Goal: Transaction & Acquisition: Purchase product/service

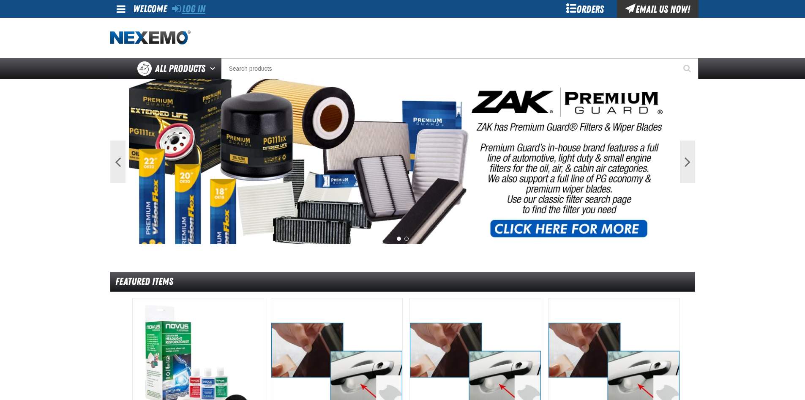
click at [190, 11] on link "Log In" at bounding box center [188, 9] width 33 height 12
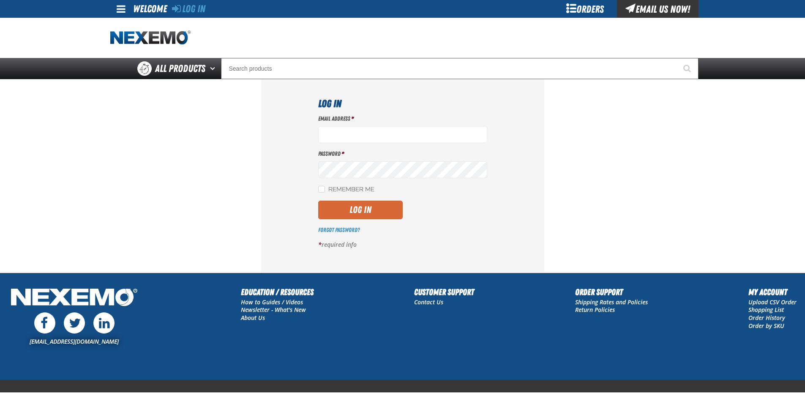
type input "[EMAIL_ADDRESS][DOMAIN_NAME]"
click at [372, 206] on button "Log In" at bounding box center [360, 209] width 85 height 19
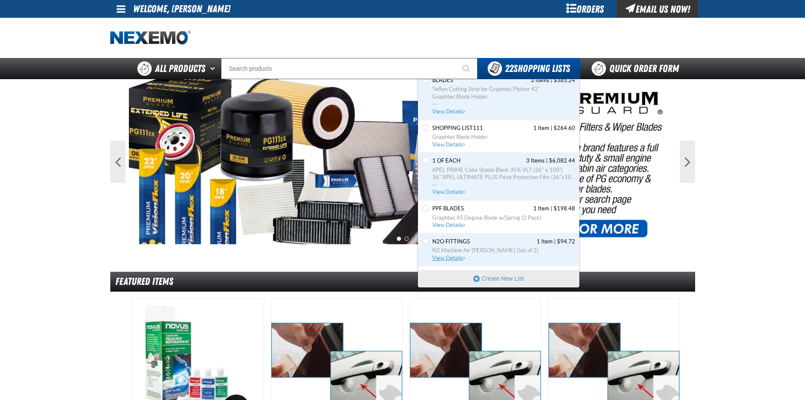
scroll to position [211, 0]
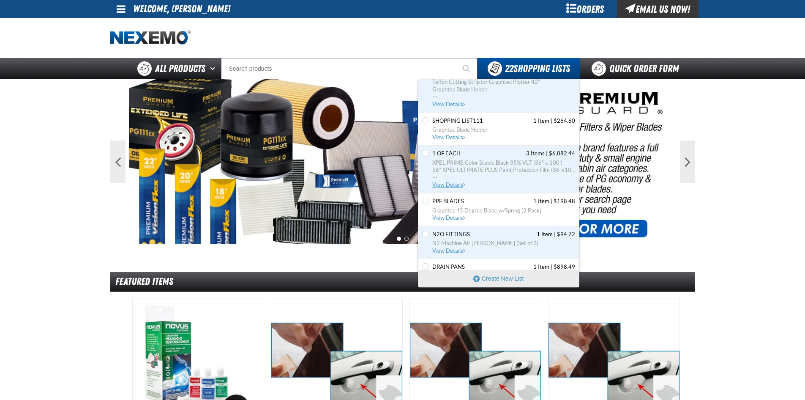
click at [445, 182] on span "View Details" at bounding box center [450, 184] width 34 height 6
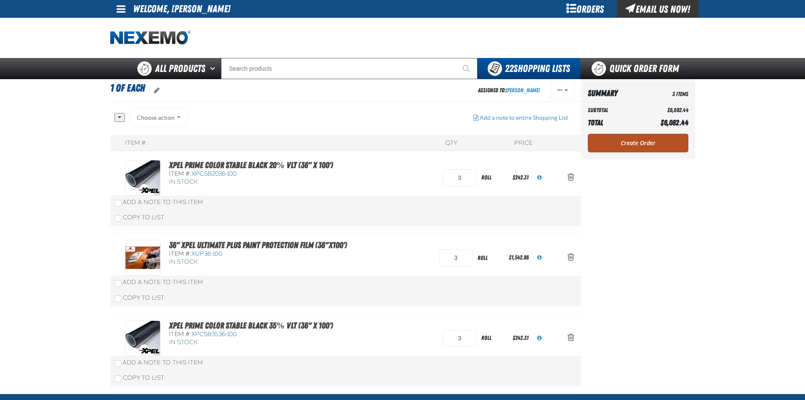
click at [619, 146] on link "Create Order" at bounding box center [638, 143] width 101 height 19
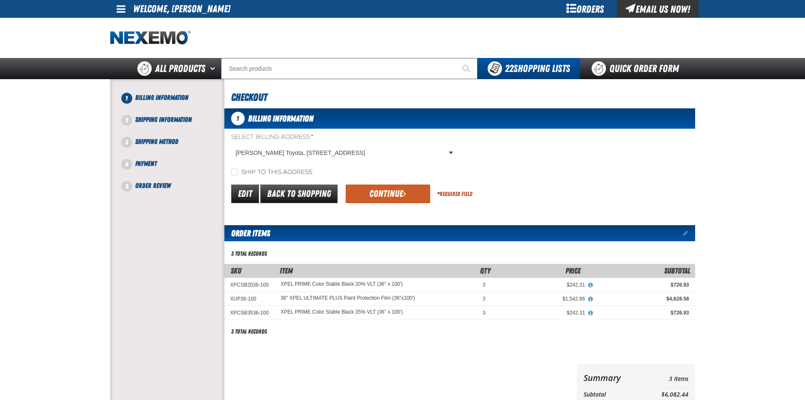
click at [382, 201] on button "Continue" at bounding box center [388, 193] width 85 height 19
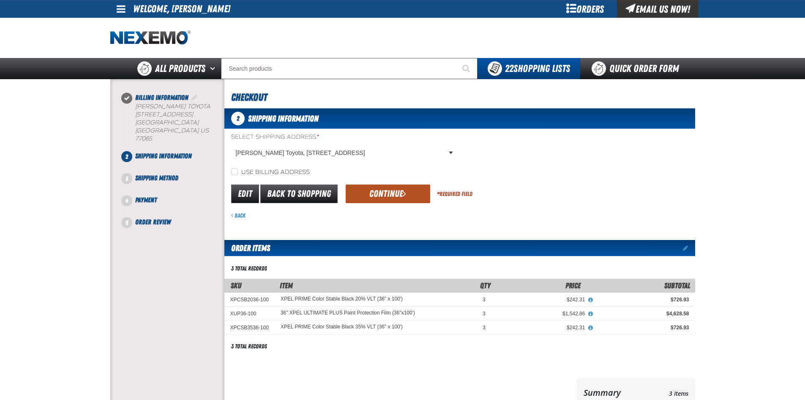
click at [389, 200] on button "Continue" at bounding box center [388, 193] width 85 height 19
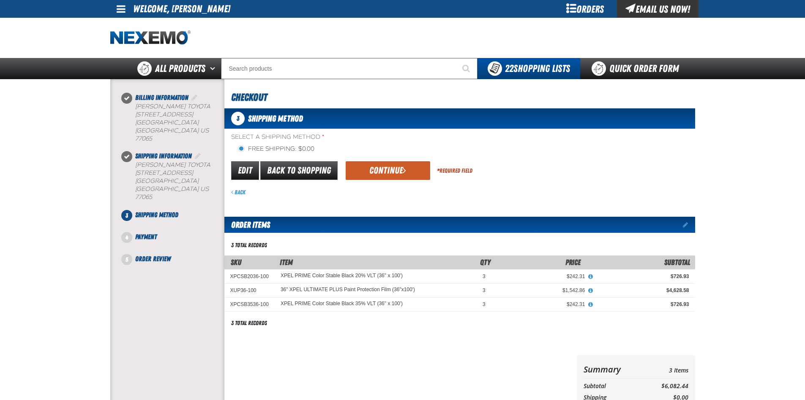
drag, startPoint x: 376, startPoint y: 170, endPoint x: 390, endPoint y: 200, distance: 33.7
click at [377, 171] on button "Continue" at bounding box center [388, 170] width 85 height 19
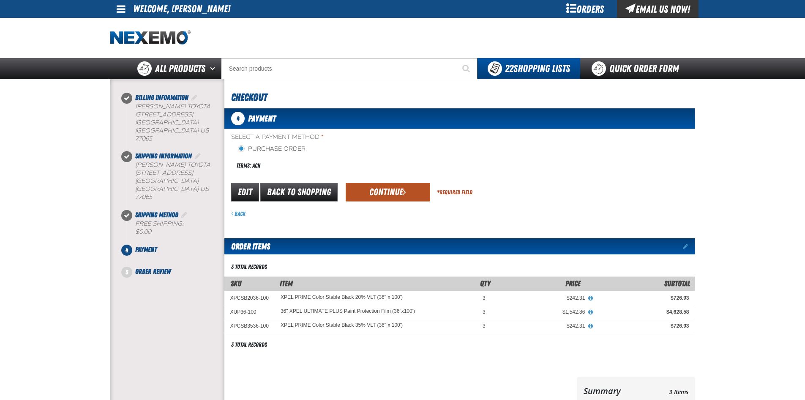
click at [387, 193] on button "Continue" at bounding box center [388, 192] width 85 height 19
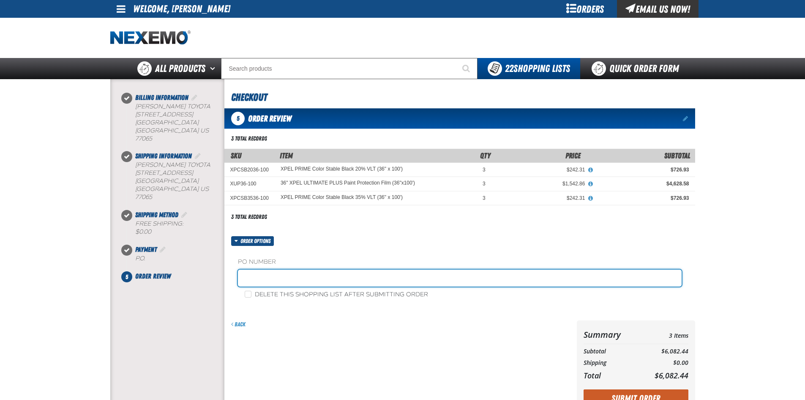
click at [382, 275] on input "text" at bounding box center [460, 277] width 444 height 17
type input "adam boyd service"
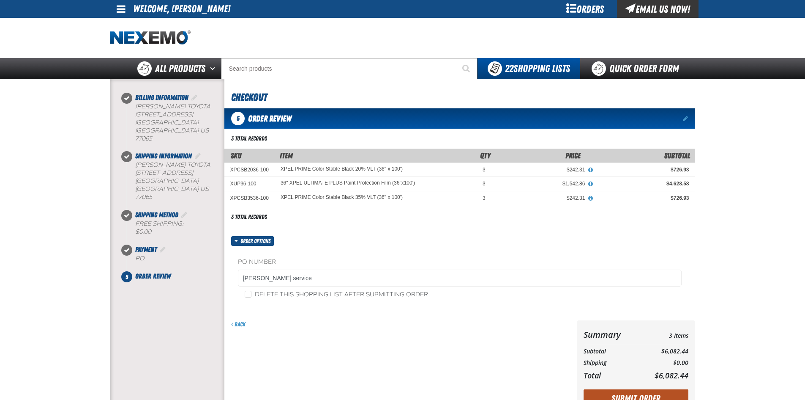
click at [617, 396] on button "Submit Order" at bounding box center [636, 398] width 105 height 19
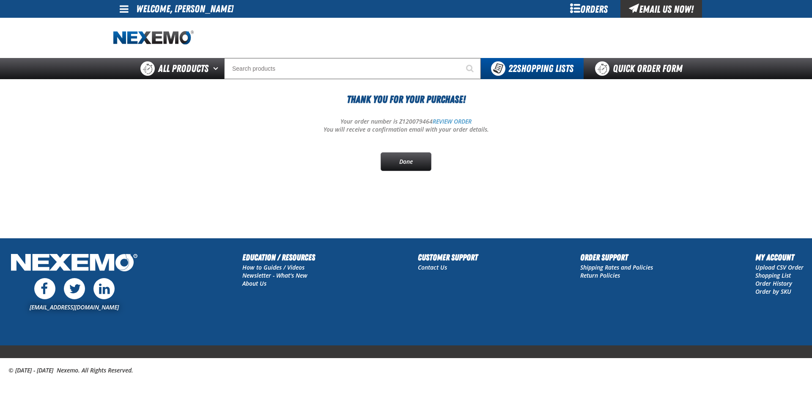
click at [523, 68] on span "22 Shopping Lists" at bounding box center [540, 69] width 65 height 12
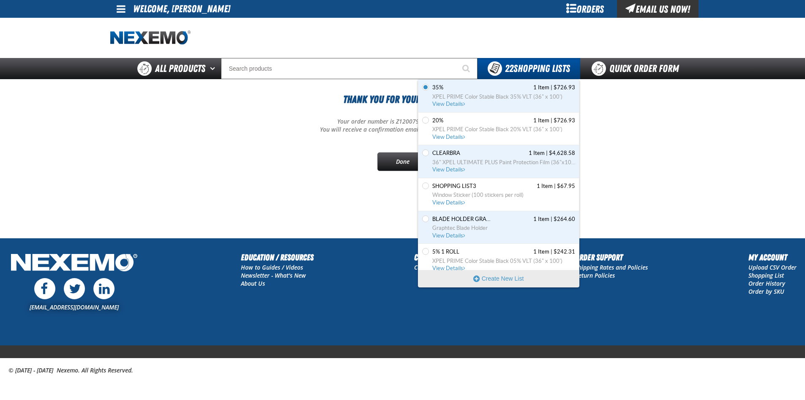
click at [441, 266] on span "View Details" at bounding box center [450, 268] width 34 height 6
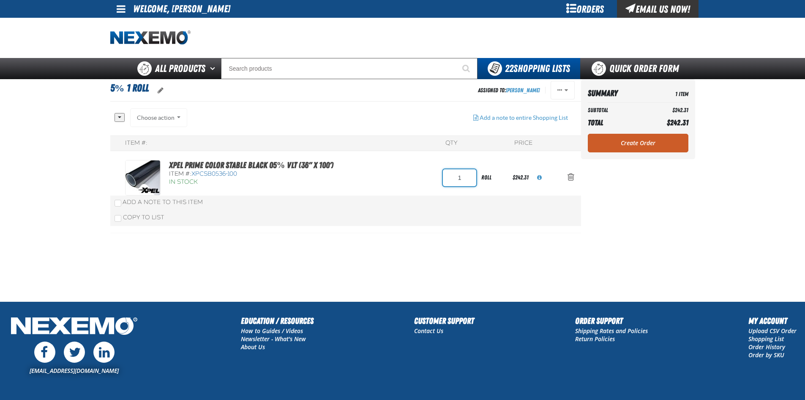
drag, startPoint x: 459, startPoint y: 176, endPoint x: 431, endPoint y: 178, distance: 27.9
click at [448, 176] on input "1" at bounding box center [459, 177] width 33 height 17
type input "2"
click at [637, 129] on table "Summary 1 Item Subtotal $242.31 Total $242.31" at bounding box center [638, 108] width 101 height 44
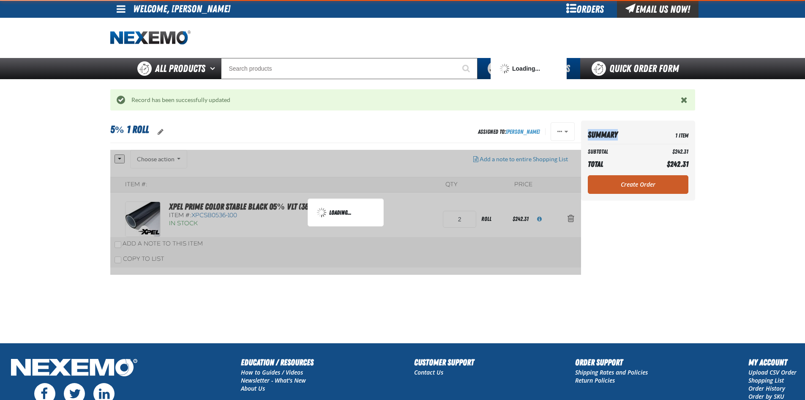
click at [635, 191] on link "Create Order" at bounding box center [638, 184] width 101 height 19
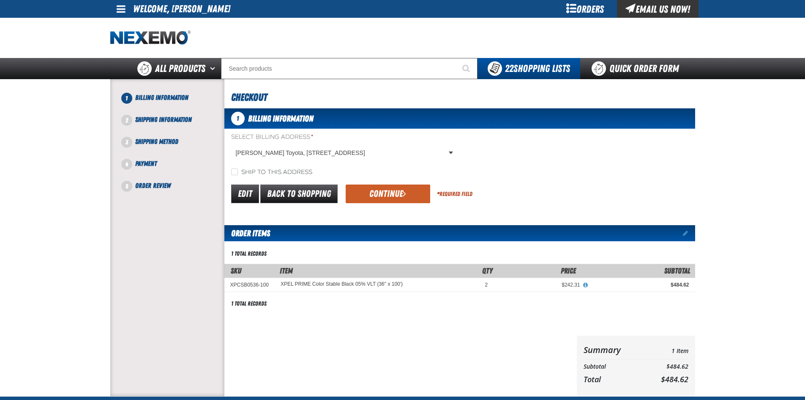
click at [387, 194] on button "Continue" at bounding box center [388, 193] width 85 height 19
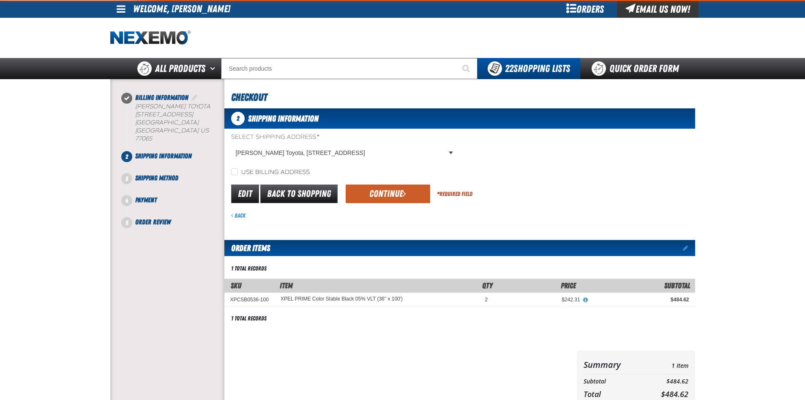
drag, startPoint x: 373, startPoint y: 191, endPoint x: 390, endPoint y: 210, distance: 25.2
click at [375, 191] on button "Continue" at bounding box center [388, 193] width 85 height 19
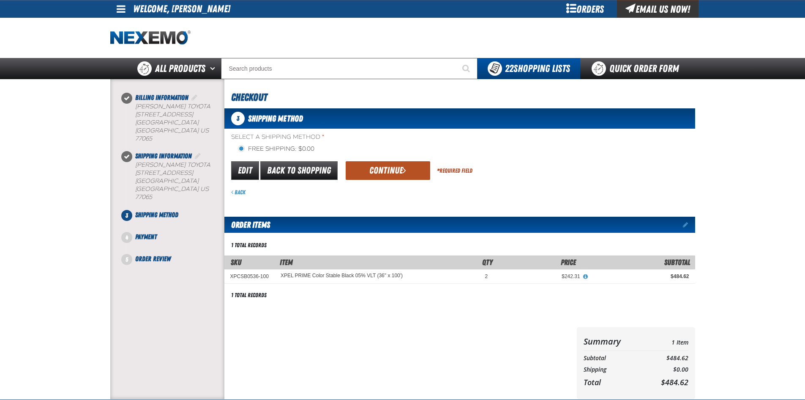
drag, startPoint x: 381, startPoint y: 167, endPoint x: 388, endPoint y: 197, distance: 31.3
click at [382, 167] on button "Continue" at bounding box center [388, 170] width 85 height 19
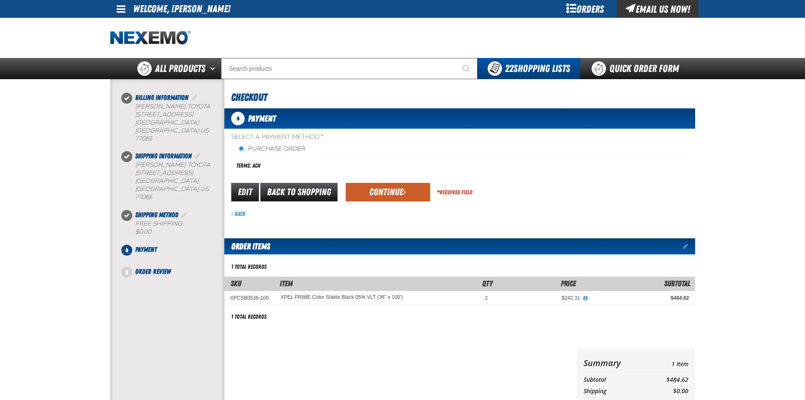
drag, startPoint x: 378, startPoint y: 188, endPoint x: 382, endPoint y: 194, distance: 7.8
click at [378, 188] on button "Continue" at bounding box center [388, 192] width 85 height 19
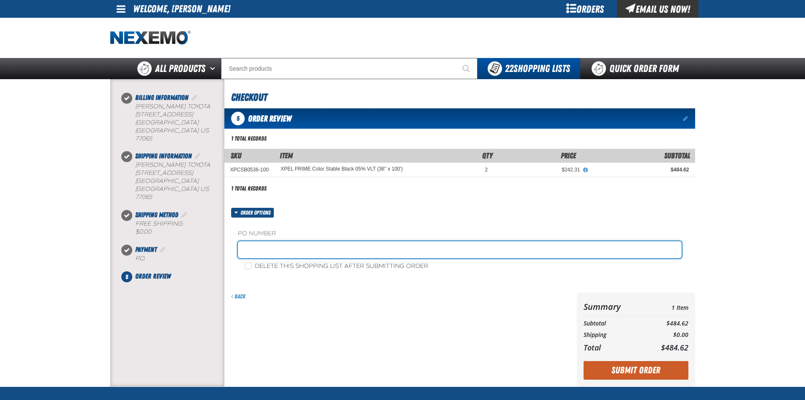
click at [330, 254] on input "text" at bounding box center [460, 249] width 444 height 17
type input "adam boyd service"
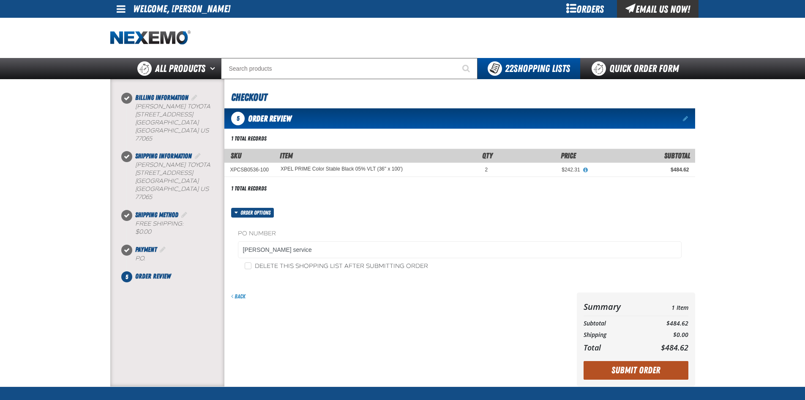
click at [611, 376] on button "Submit Order" at bounding box center [636, 370] width 105 height 19
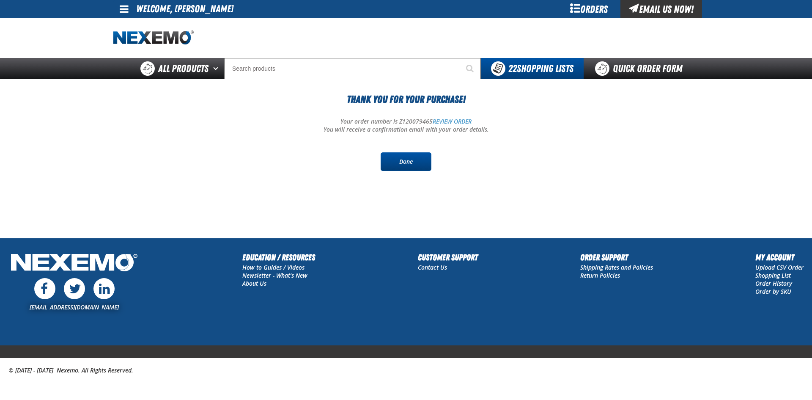
click at [401, 166] on link "Done" at bounding box center [406, 161] width 51 height 19
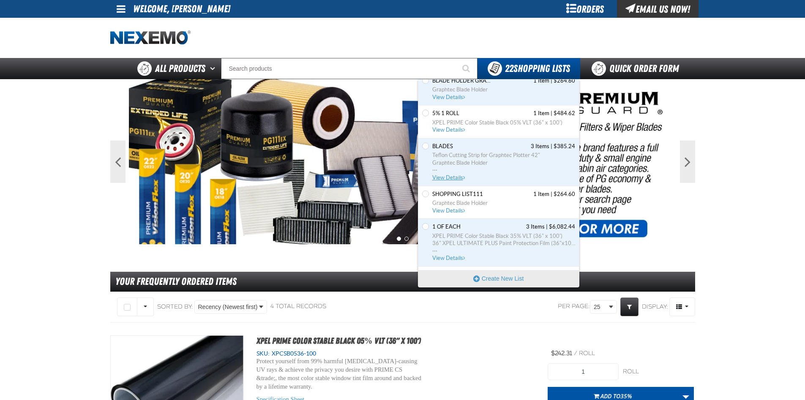
scroll to position [296, 0]
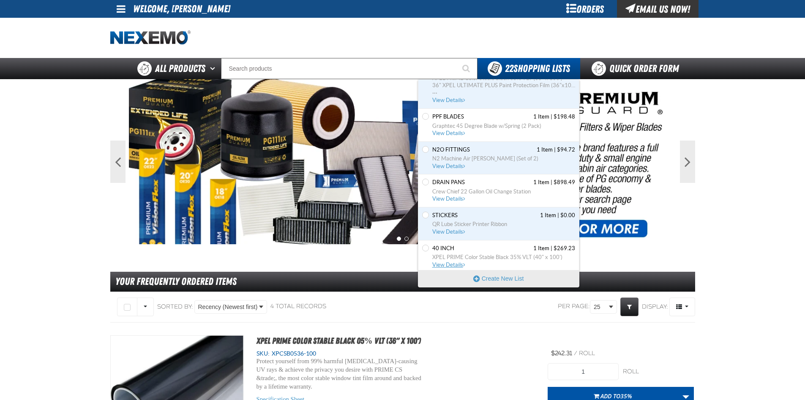
click at [453, 263] on span "View Details" at bounding box center [450, 264] width 34 height 6
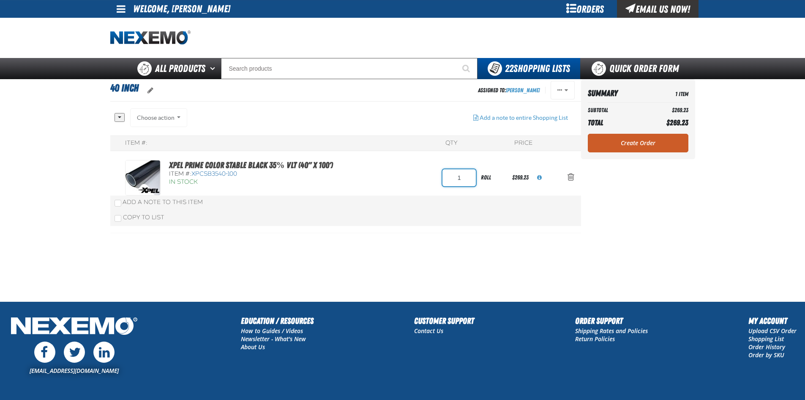
drag, startPoint x: 458, startPoint y: 176, endPoint x: 491, endPoint y: 176, distance: 33.0
click at [485, 176] on form "1 roll" at bounding box center [478, 177] width 70 height 19
type input "2"
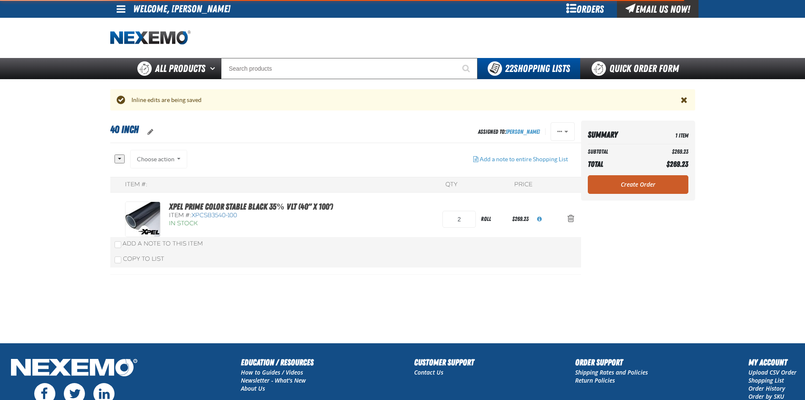
click at [649, 179] on aside "Summary 1 Item Subtotal $269.23 Total $269.23 Loading... Create Order" at bounding box center [638, 232] width 114 height 222
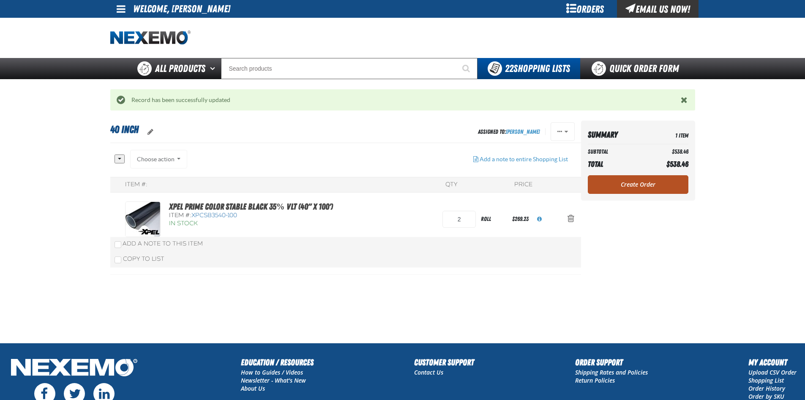
click at [639, 185] on link "Create Order" at bounding box center [638, 184] width 101 height 19
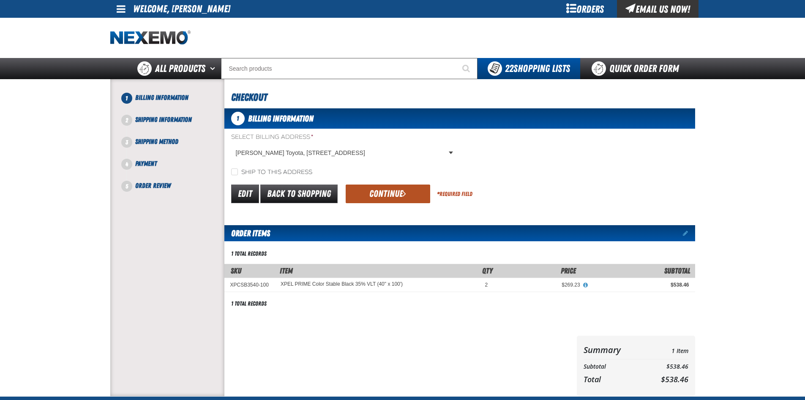
click at [381, 189] on button "Continue" at bounding box center [388, 193] width 85 height 19
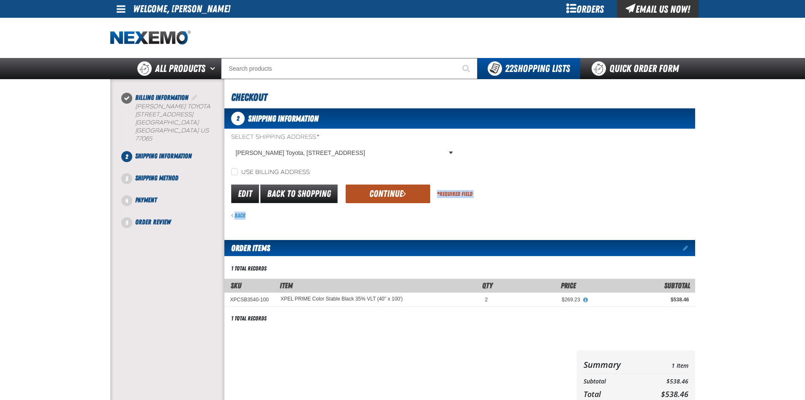
drag, startPoint x: 389, startPoint y: 204, endPoint x: 388, endPoint y: 192, distance: 11.5
click at [388, 200] on form "Select Shipping Address * Joe Myers Toyota, 19010 Northwest Freeway, HOUSTON TX…" at bounding box center [460, 176] width 471 height 87
click at [386, 187] on button "Continue" at bounding box center [388, 193] width 85 height 19
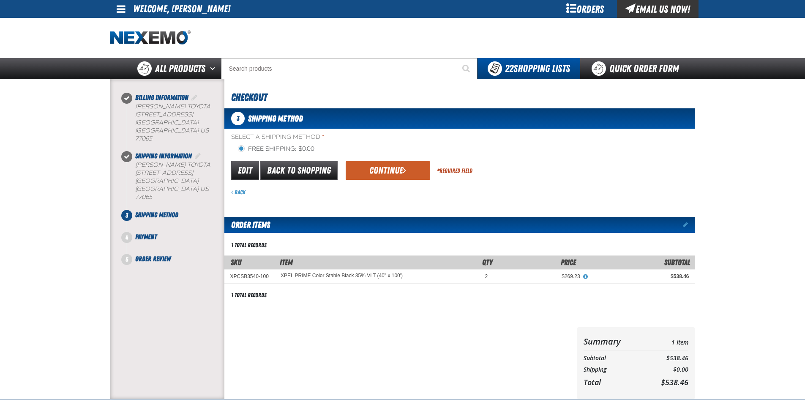
click at [389, 171] on button "Continue" at bounding box center [388, 170] width 85 height 19
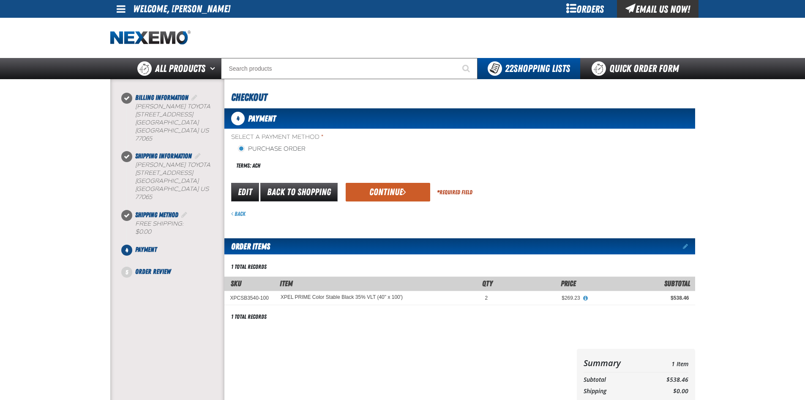
drag, startPoint x: 379, startPoint y: 187, endPoint x: 403, endPoint y: 231, distance: 49.6
click at [379, 188] on button "Continue" at bounding box center [388, 192] width 85 height 19
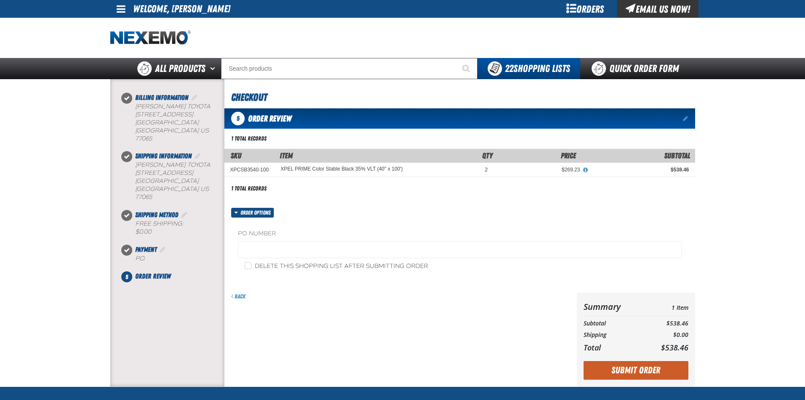
click at [312, 235] on label "PO Number" at bounding box center [460, 234] width 444 height 8
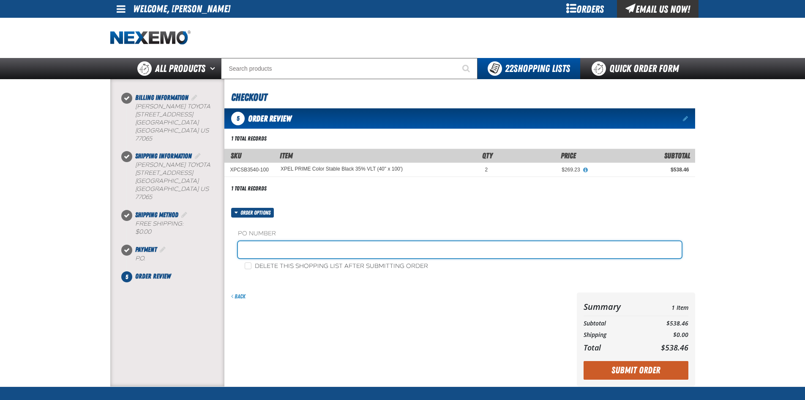
drag, startPoint x: 315, startPoint y: 248, endPoint x: 320, endPoint y: 254, distance: 8.1
click at [315, 248] on input "text" at bounding box center [460, 249] width 444 height 17
type input "adam boyd service"
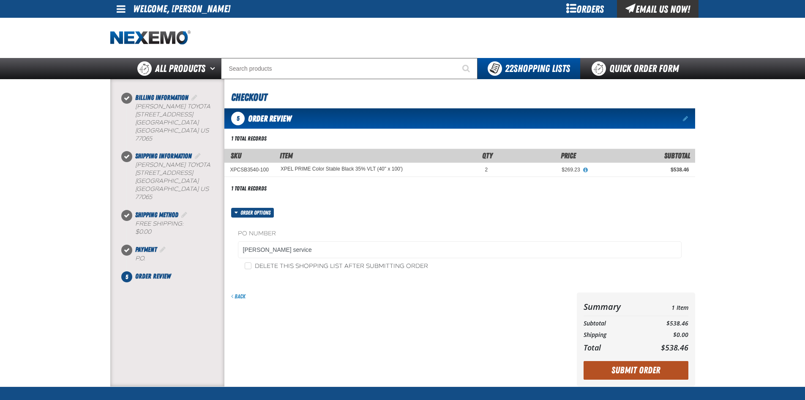
click at [614, 365] on button "Submit Order" at bounding box center [636, 370] width 105 height 19
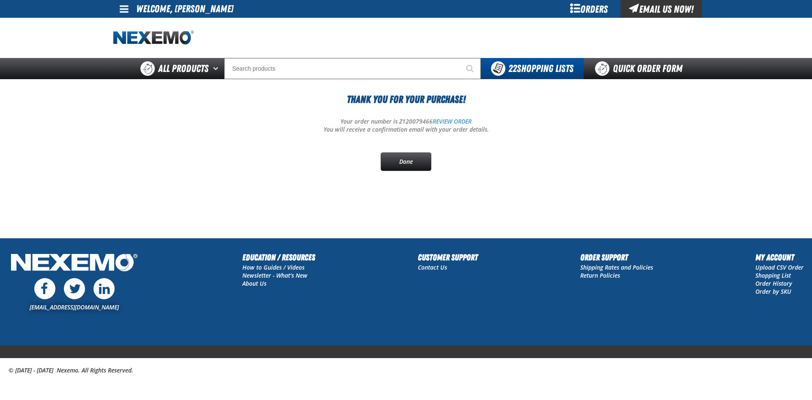
click at [520, 71] on span "22 Shopping Lists" at bounding box center [540, 69] width 65 height 12
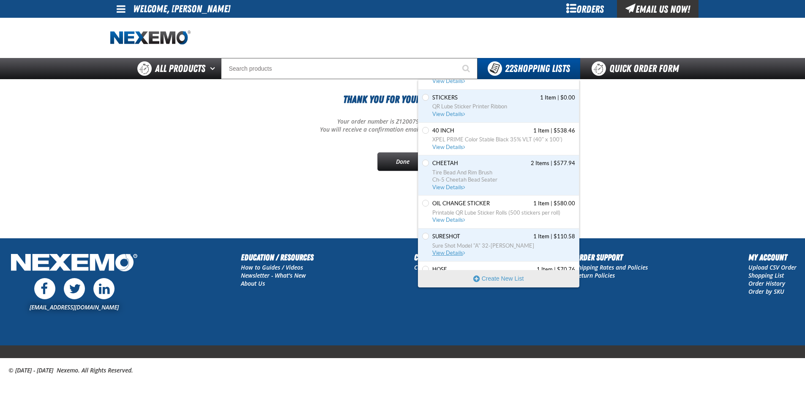
scroll to position [400, 0]
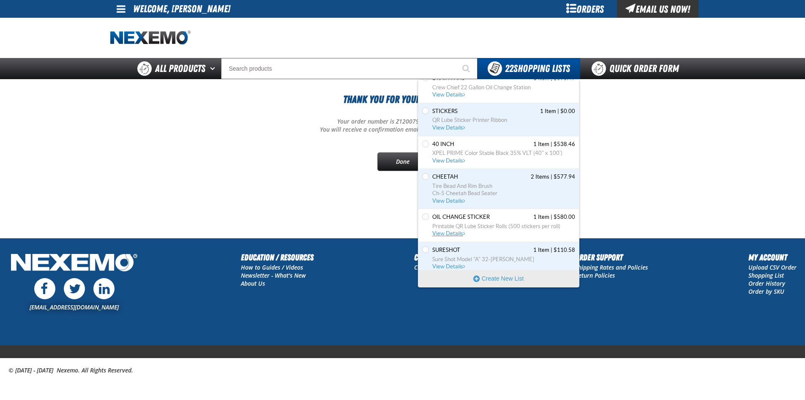
click at [446, 236] on span "View Details" at bounding box center [450, 233] width 34 height 6
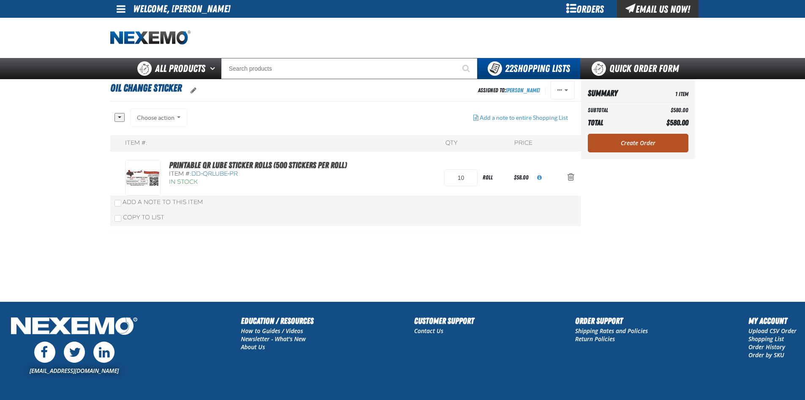
click at [620, 145] on link "Create Order" at bounding box center [638, 143] width 101 height 19
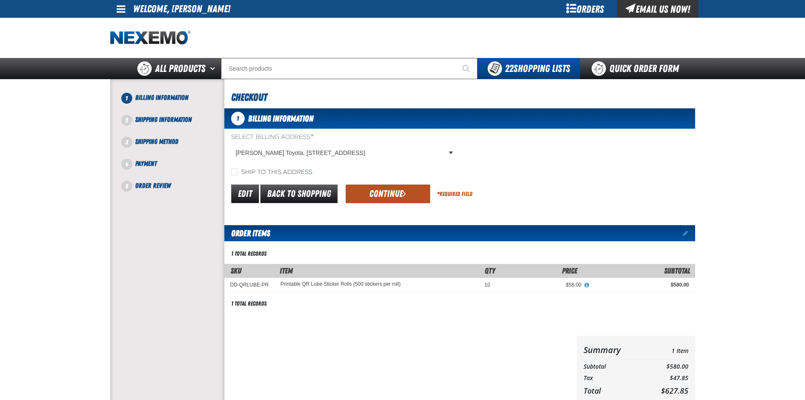
click at [375, 193] on button "Continue" at bounding box center [388, 193] width 85 height 19
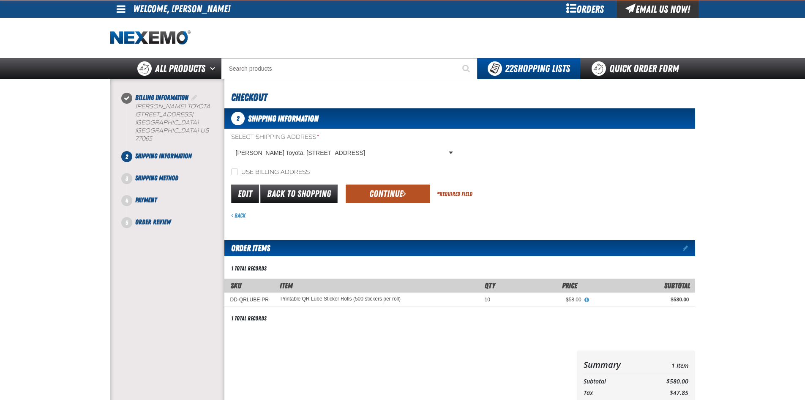
drag, startPoint x: 403, startPoint y: 186, endPoint x: 380, endPoint y: 207, distance: 31.4
click at [403, 187] on button "Continue" at bounding box center [388, 193] width 85 height 19
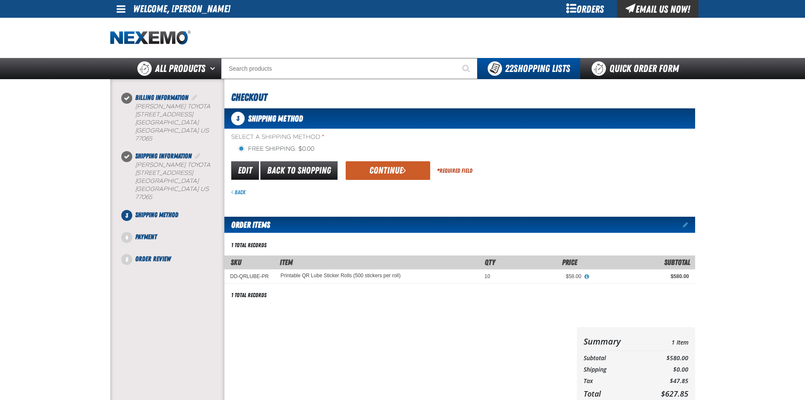
click at [389, 169] on button "Continue" at bounding box center [388, 170] width 85 height 19
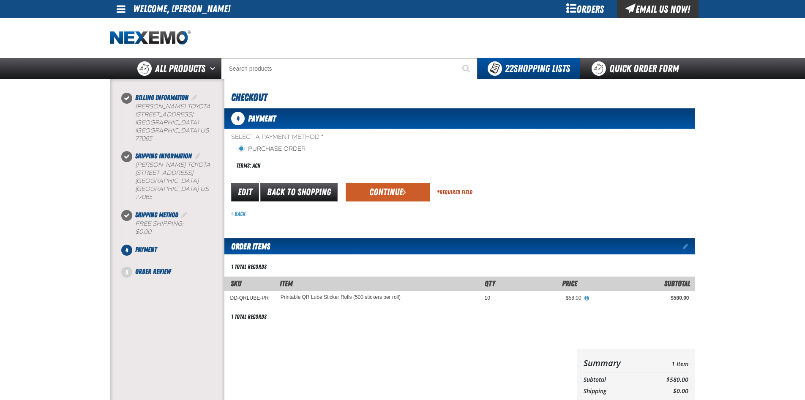
drag, startPoint x: 352, startPoint y: 187, endPoint x: 363, endPoint y: 192, distance: 12.2
click at [360, 189] on button "Continue" at bounding box center [388, 192] width 85 height 19
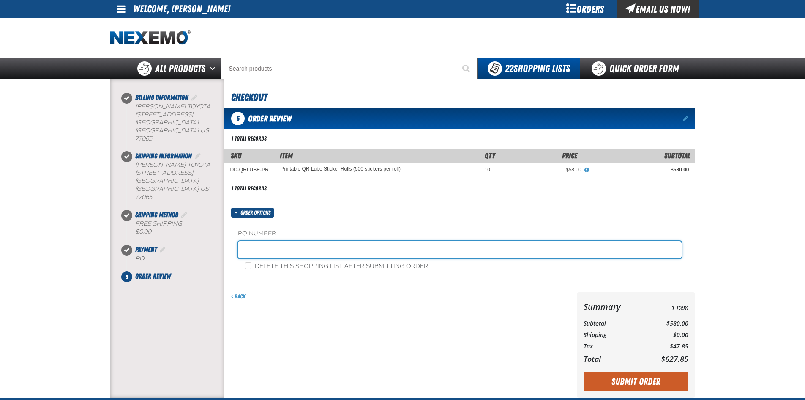
drag, startPoint x: 314, startPoint y: 246, endPoint x: 315, endPoint y: 257, distance: 11.1
click at [314, 246] on input "text" at bounding box center [460, 249] width 444 height 17
type input "adam boyd service"
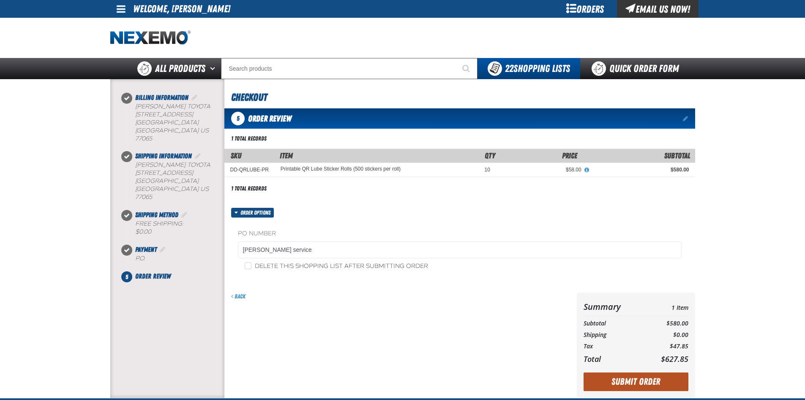
click at [627, 379] on button "Submit Order" at bounding box center [636, 381] width 105 height 19
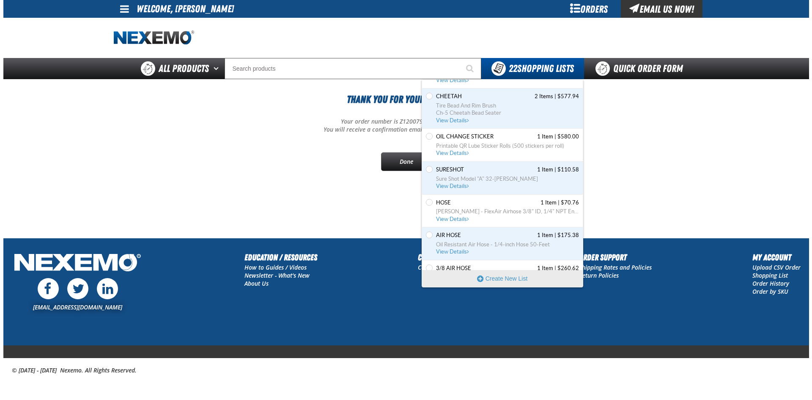
scroll to position [442, 0]
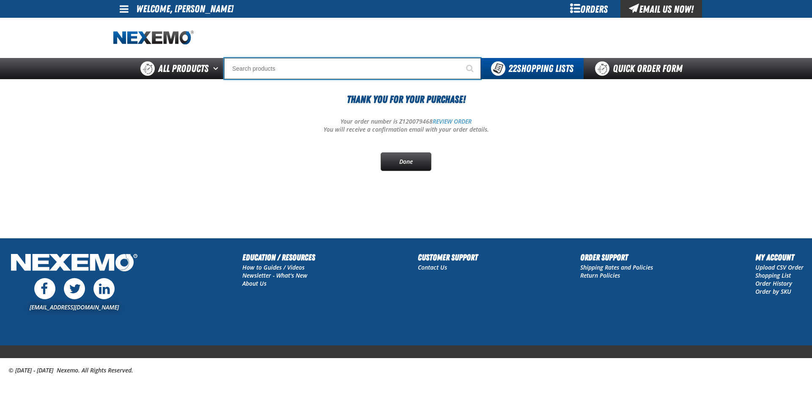
click at [273, 72] on input "Search" at bounding box center [352, 68] width 257 height 21
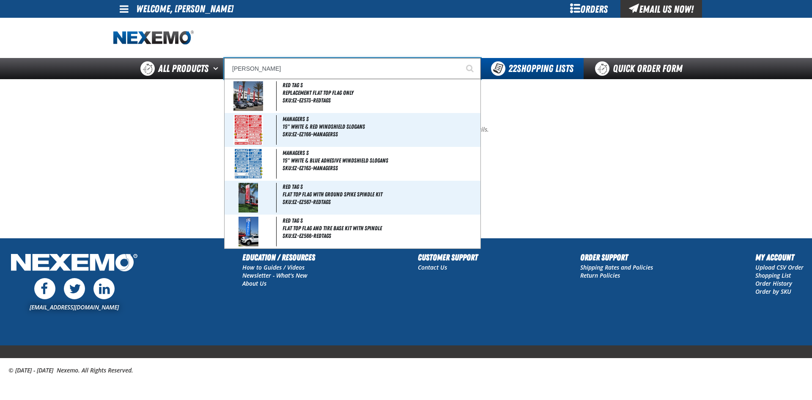
type input "stricker"
click at [460, 58] on button "Start Searching" at bounding box center [470, 68] width 21 height 21
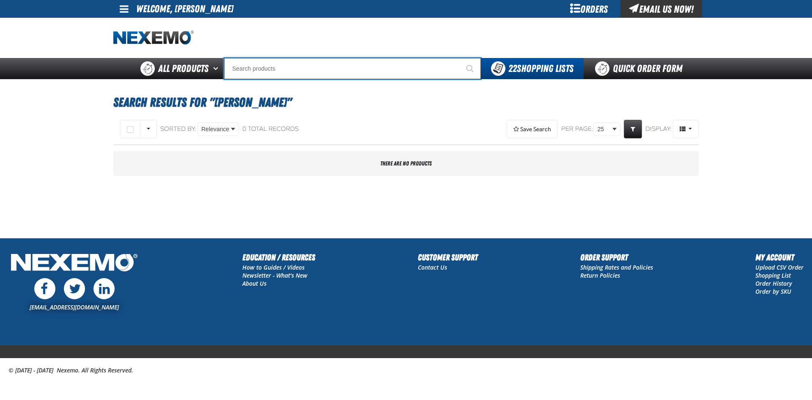
click at [255, 64] on input "Search" at bounding box center [352, 68] width 257 height 21
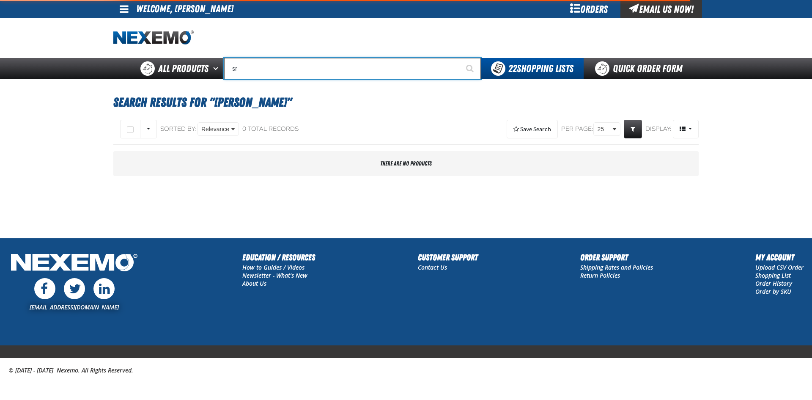
type input "s"
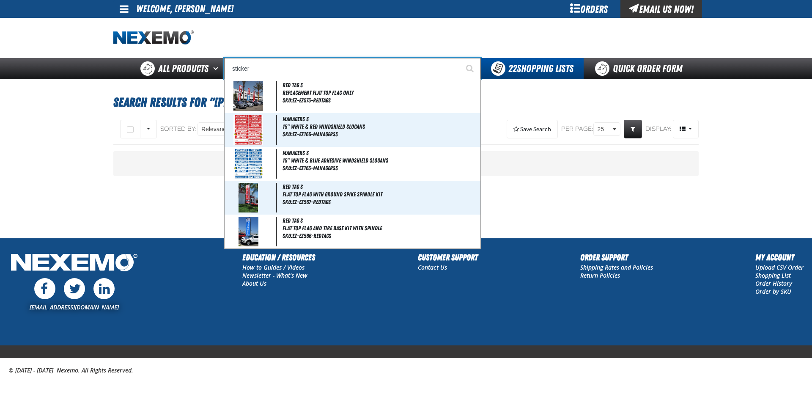
type input "sticker"
click at [460, 58] on button "Start Searching" at bounding box center [470, 68] width 21 height 21
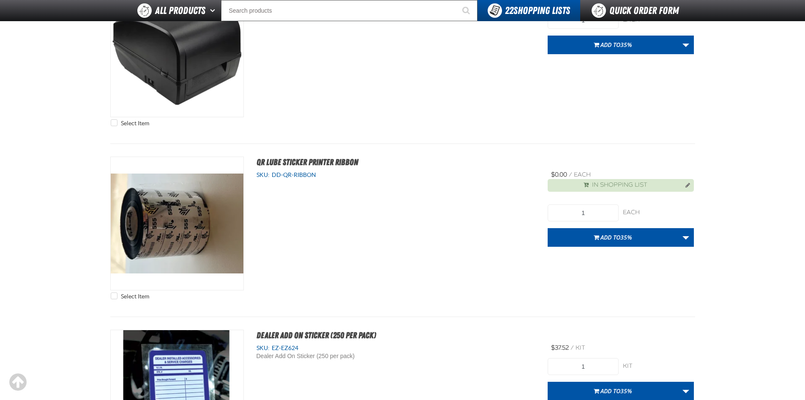
scroll to position [381, 0]
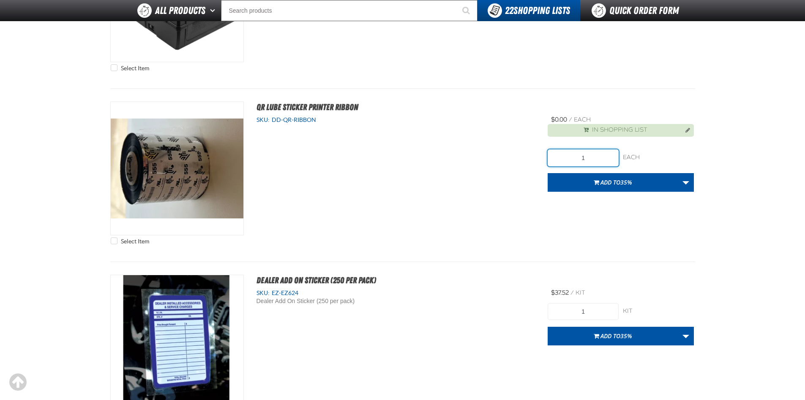
drag, startPoint x: 580, startPoint y: 159, endPoint x: 621, endPoint y: 156, distance: 41.1
click at [602, 156] on input "1" at bounding box center [583, 157] width 71 height 17
type input "10"
click at [619, 214] on div "Select Item QR Lube Sticker Printer Ribbon SKU: DD-QR-RIBBON" at bounding box center [402, 174] width 585 height 147
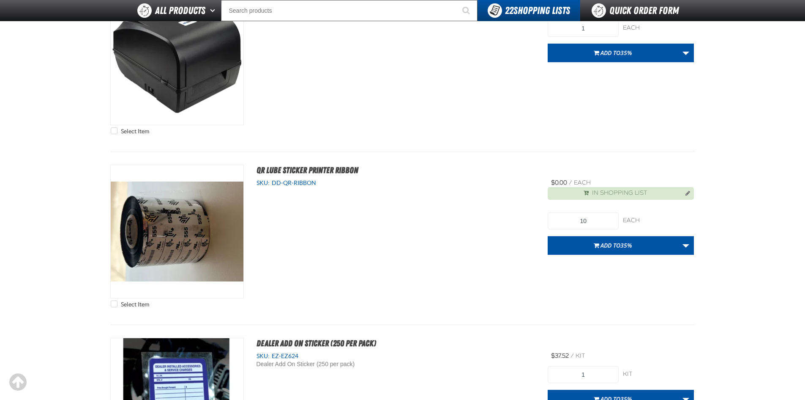
scroll to position [318, 0]
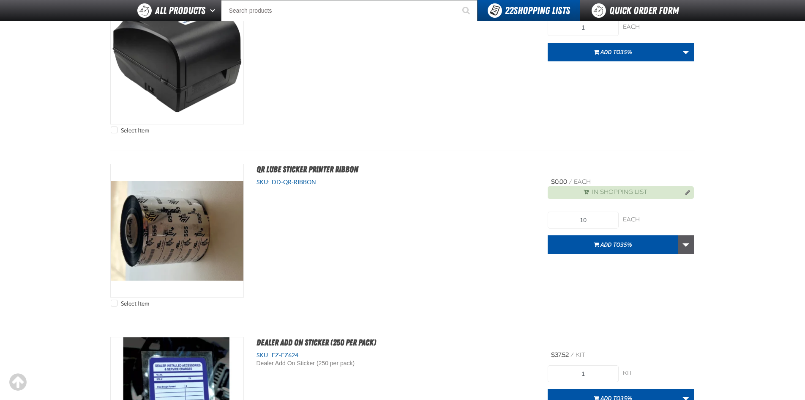
click at [686, 246] on link "More Actions" at bounding box center [686, 244] width 16 height 19
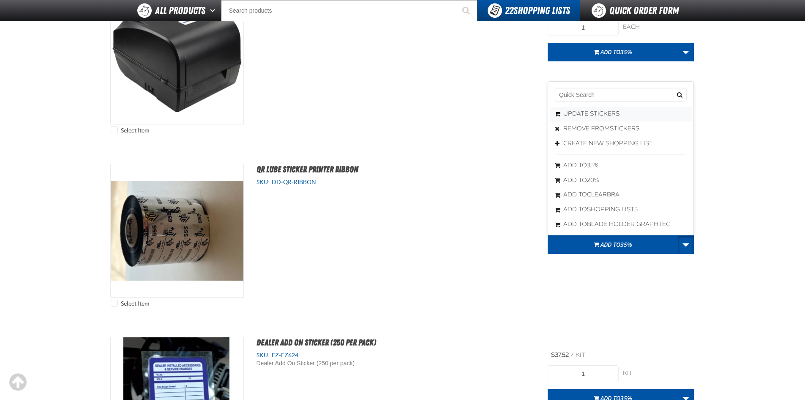
click at [602, 115] on button "Update STICKERS" at bounding box center [621, 114] width 142 height 15
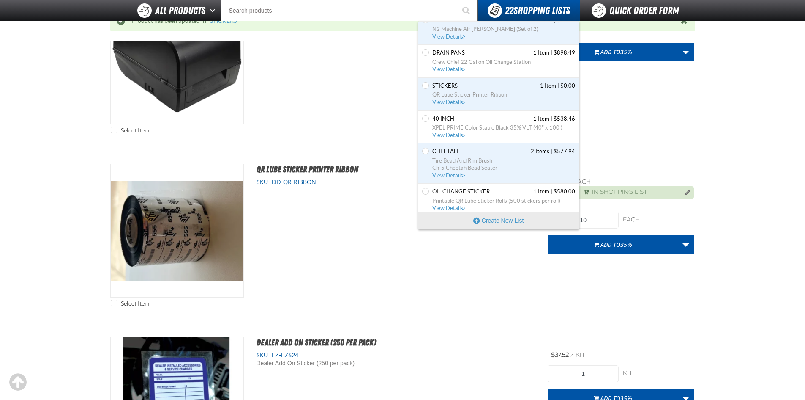
scroll to position [358, 0]
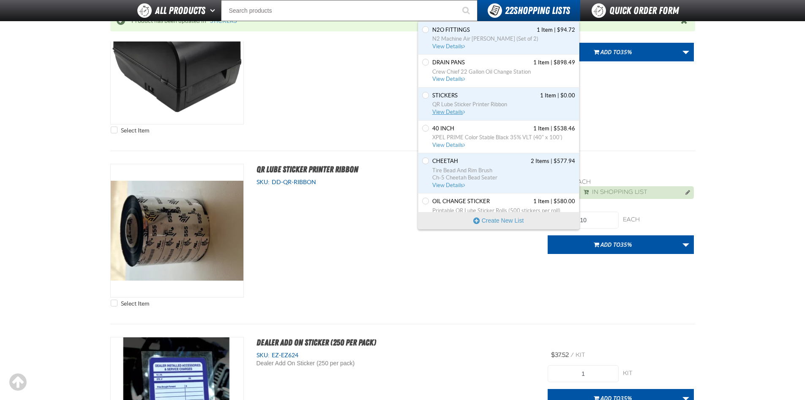
click at [454, 110] on span "View Details" at bounding box center [450, 112] width 34 height 6
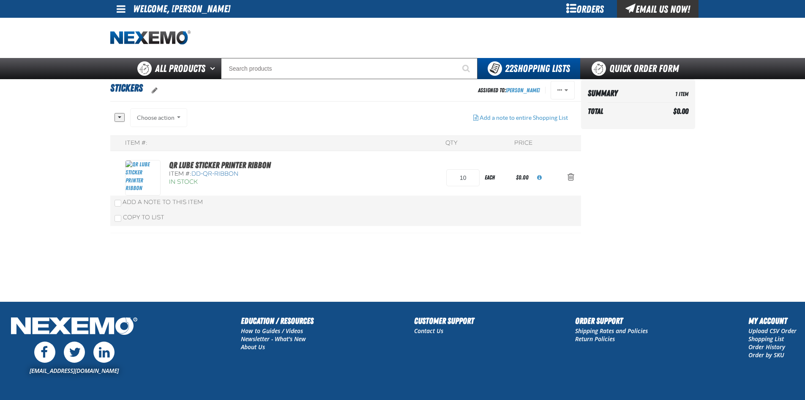
click at [709, 205] on main "STICKERS Assigned To: [PERSON_NAME] Reassign Duplicate Set as Default Delete" at bounding box center [402, 190] width 805 height 222
click at [460, 181] on input "10" at bounding box center [462, 177] width 33 height 17
click at [307, 178] on div "In Stock" at bounding box center [248, 182] width 159 height 8
click at [174, 123] on div "Choose action Add to 35% Add to 01180 Add to zak daily order Add to 09119 Add t…" at bounding box center [159, 117] width 58 height 19
click at [177, 116] on div "Choose action Add to 35% Add to 01180 Add to zak daily order Add to 09119 Add t…" at bounding box center [159, 117] width 58 height 19
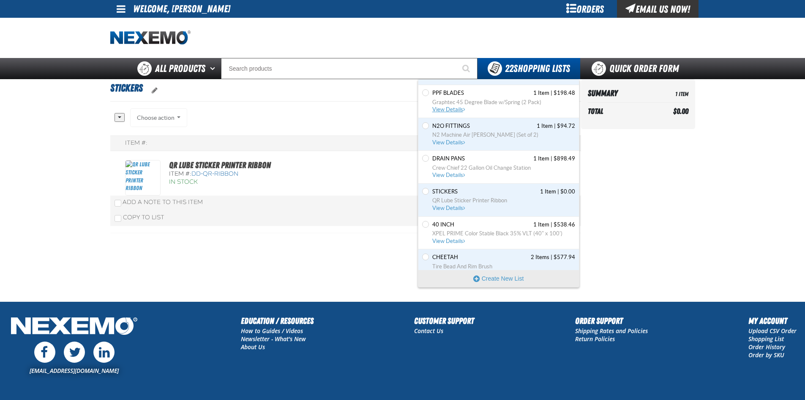
scroll to position [338, 0]
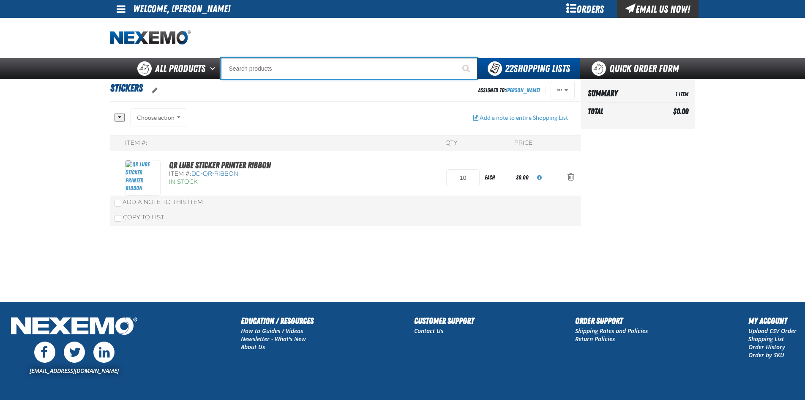
click at [270, 69] on input "Search" at bounding box center [349, 68] width 257 height 21
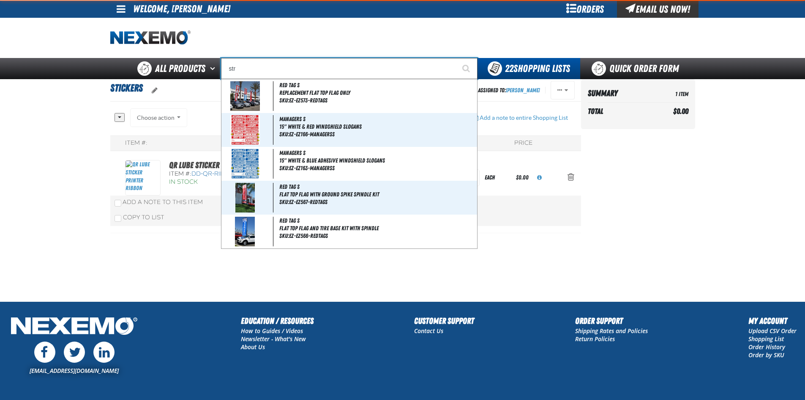
type input "stri"
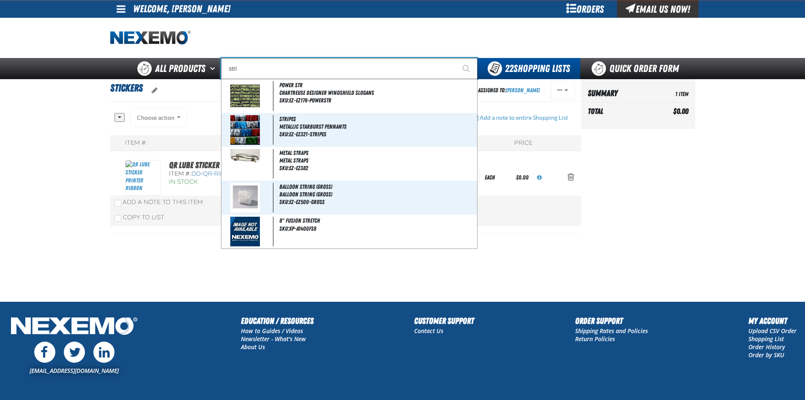
type input "striPES"
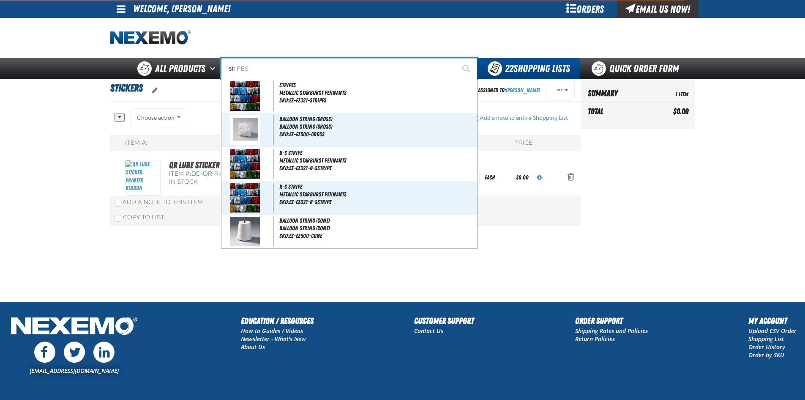
type input "s"
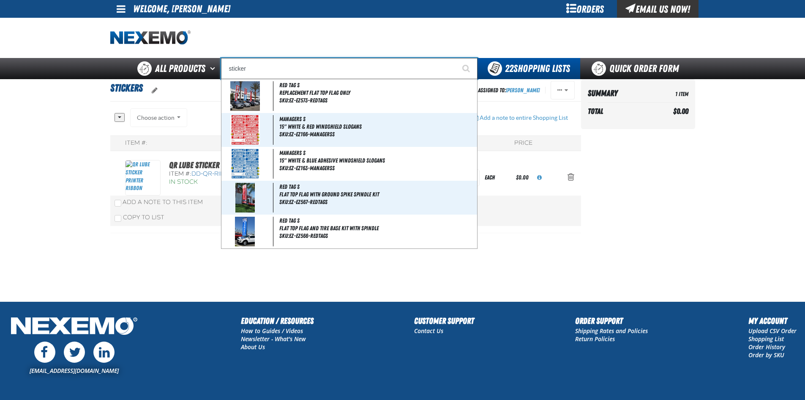
click at [457, 58] on button "Start Searching" at bounding box center [467, 68] width 21 height 21
type input "stickers"
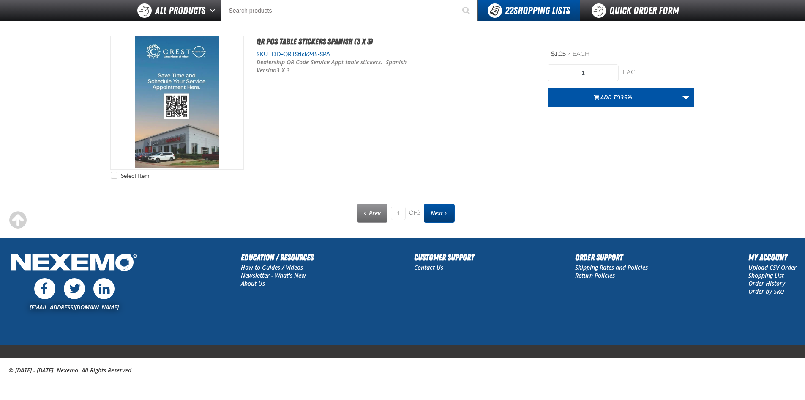
click at [430, 220] on link "Next" at bounding box center [439, 213] width 31 height 19
type input "2"
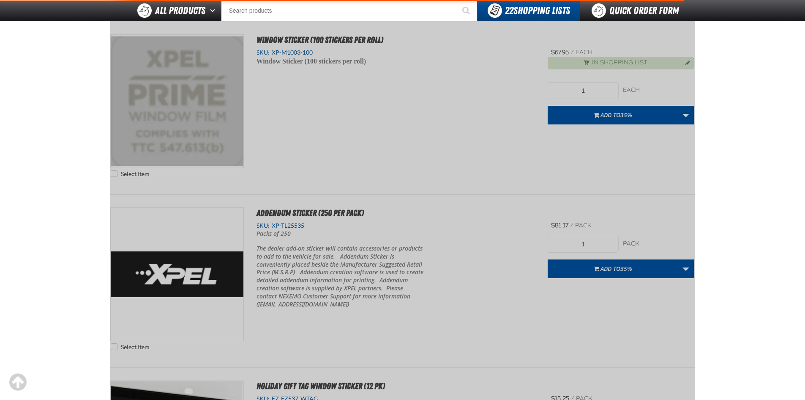
scroll to position [118, 0]
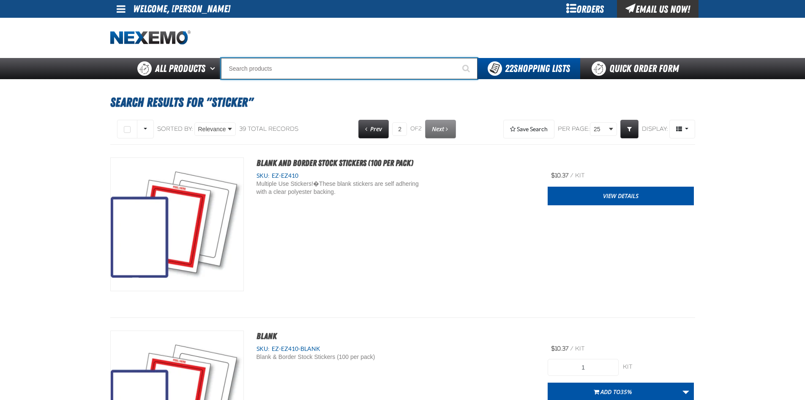
click at [280, 69] on input "Search" at bounding box center [349, 68] width 257 height 21
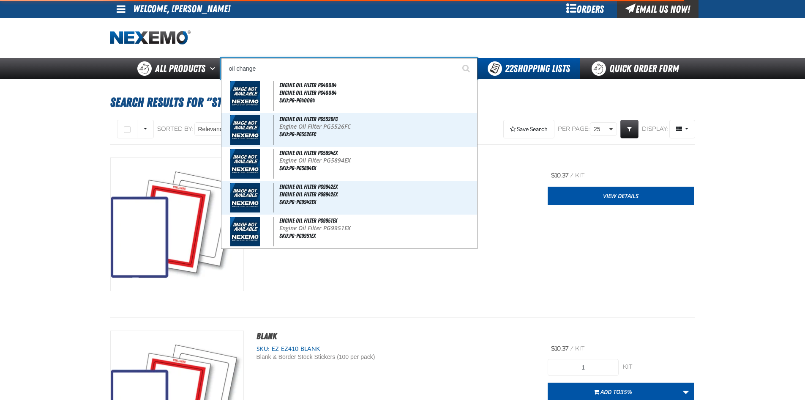
type input "oil change"
click at [457, 58] on button "Start Searching" at bounding box center [467, 68] width 21 height 21
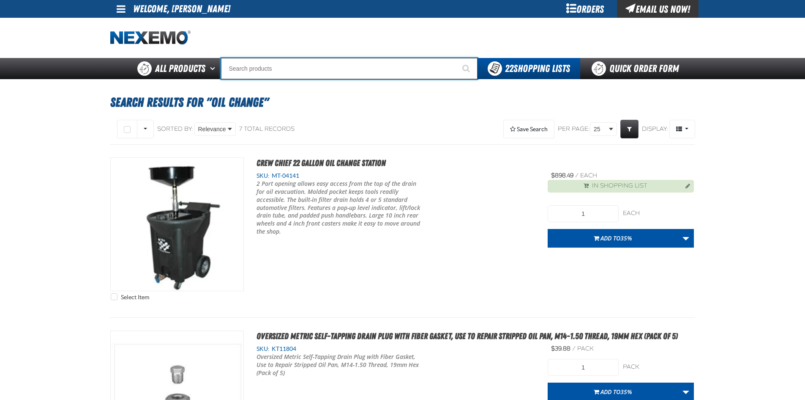
click at [256, 68] on input "Search" at bounding box center [349, 68] width 257 height 21
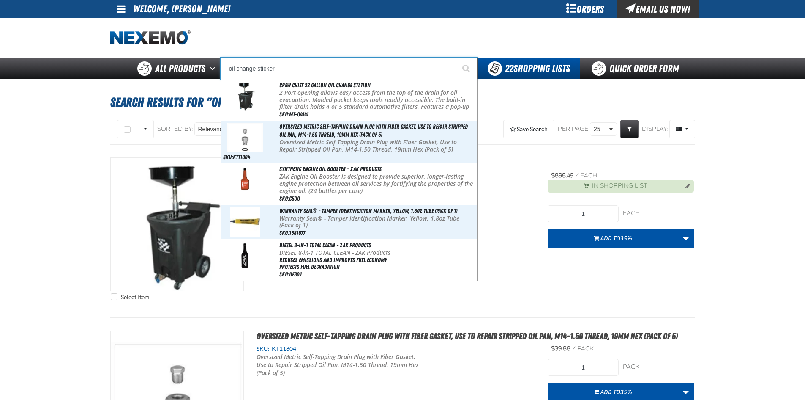
type input "oil change sticker"
click at [457, 58] on button "Start Searching" at bounding box center [467, 68] width 21 height 21
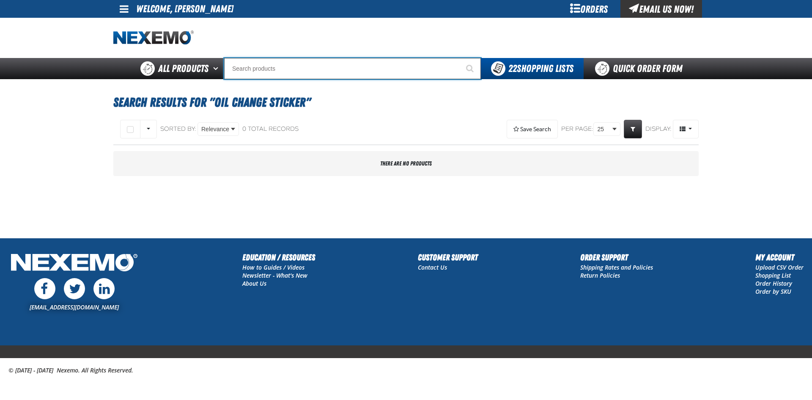
click at [249, 69] on input "Search" at bounding box center [352, 68] width 257 height 21
paste input "DD-QRLUBE-PR"
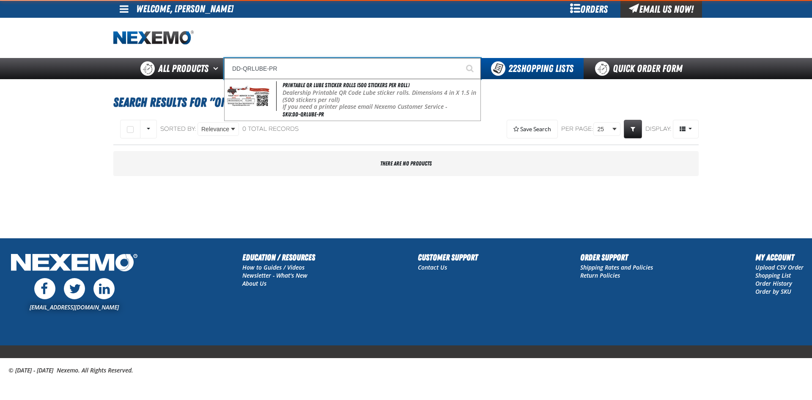
type input "DD-QRLUBE-PR"
click at [460, 58] on button "Start Searching" at bounding box center [470, 68] width 21 height 21
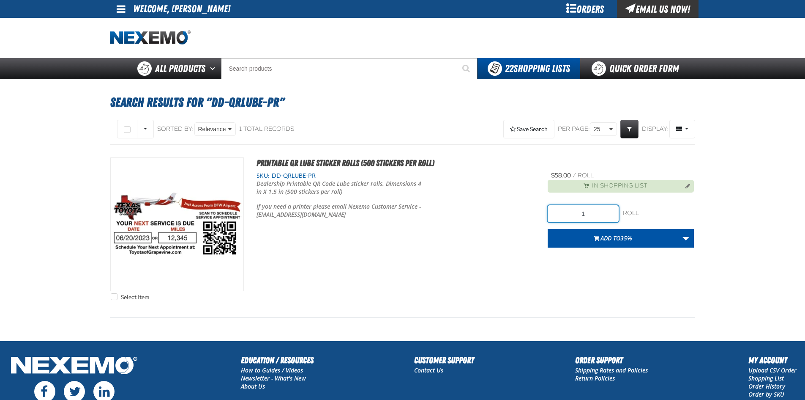
click at [592, 216] on input "1" at bounding box center [583, 213] width 71 height 17
drag, startPoint x: 580, startPoint y: 215, endPoint x: 611, endPoint y: 210, distance: 31.6
click at [609, 210] on input "1" at bounding box center [583, 213] width 71 height 17
type input "10"
drag, startPoint x: 690, startPoint y: 233, endPoint x: 685, endPoint y: 240, distance: 8.6
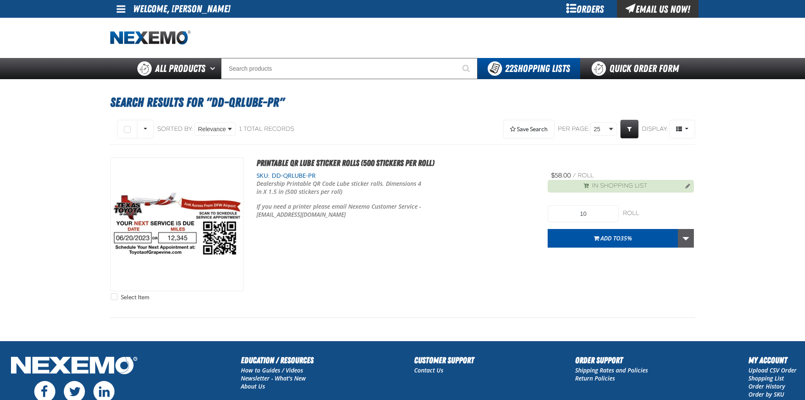
click at [690, 233] on link "More Actions" at bounding box center [686, 238] width 16 height 19
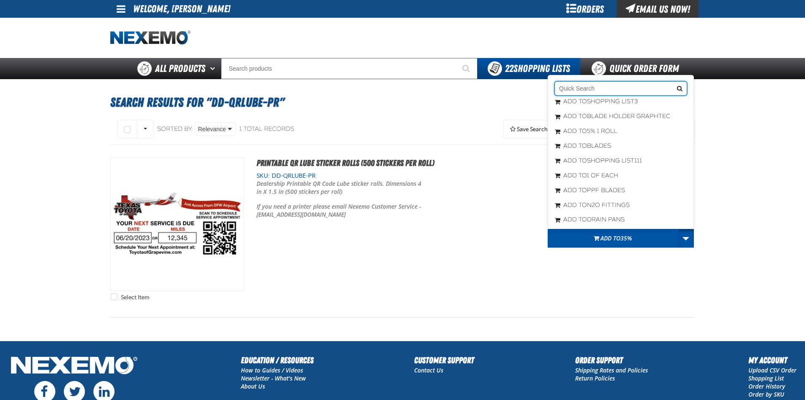
scroll to position [118, 0]
click at [621, 216] on button "Add to STICKERS" at bounding box center [621, 217] width 142 height 15
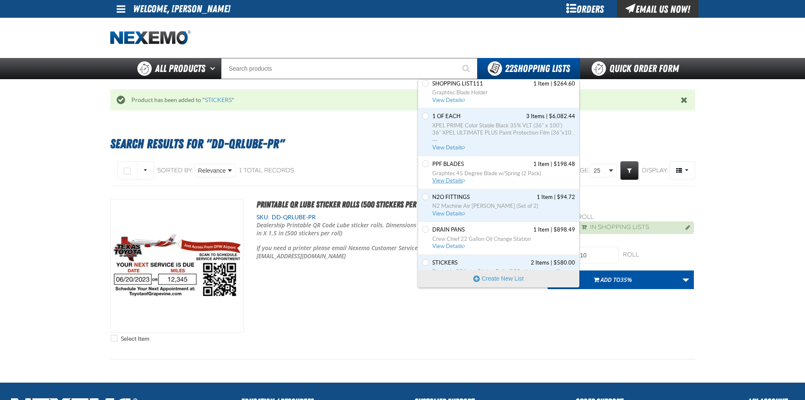
scroll to position [296, 0]
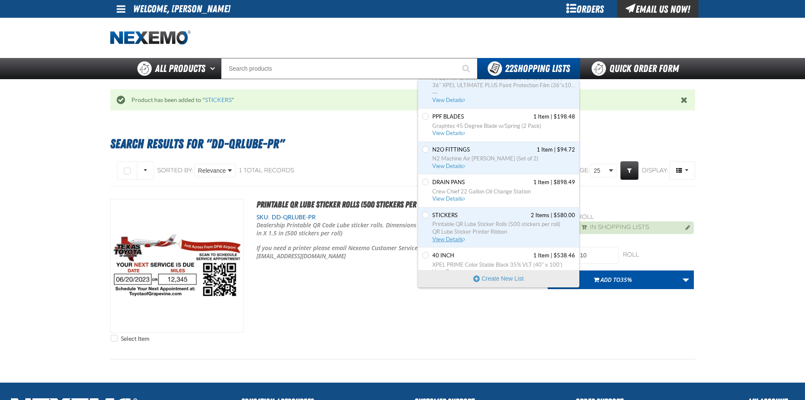
click at [448, 241] on span "View Details" at bounding box center [450, 239] width 34 height 6
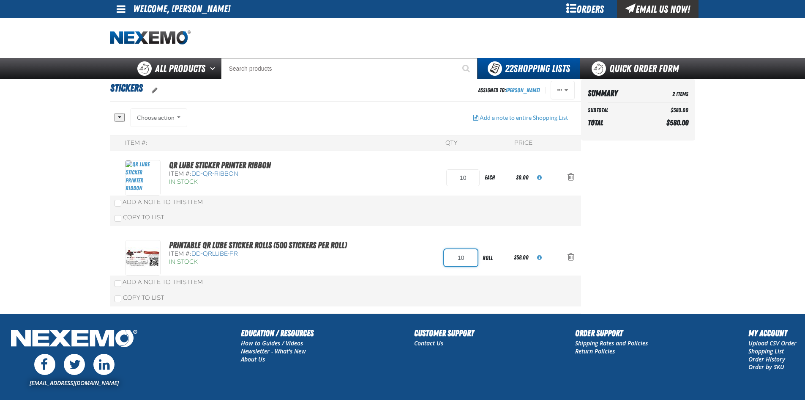
drag, startPoint x: 453, startPoint y: 251, endPoint x: 503, endPoint y: 260, distance: 50.8
click at [493, 257] on form "10 roll" at bounding box center [479, 257] width 70 height 19
type input "5"
click at [628, 265] on aside "Summary 2 Items Subtotal $580.00 Total $580.00 Loading..." at bounding box center [638, 196] width 114 height 234
click at [79, 273] on main "STICKERS Assigned To: [PERSON_NAME] Reassign Duplicate Set as Default Delete" at bounding box center [402, 196] width 805 height 234
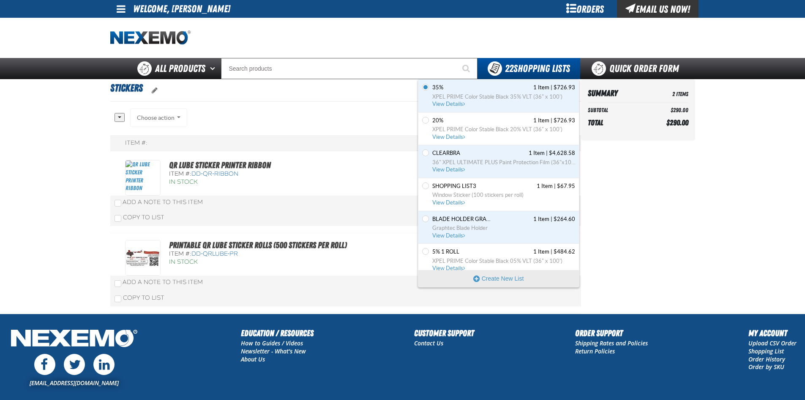
click at [441, 206] on div "Set the Shopping List3 as Default Shopping List3 1 Item | $67.95 Window Sticker…" at bounding box center [499, 194] width 161 height 33
click at [454, 200] on span "View Details" at bounding box center [450, 202] width 34 height 6
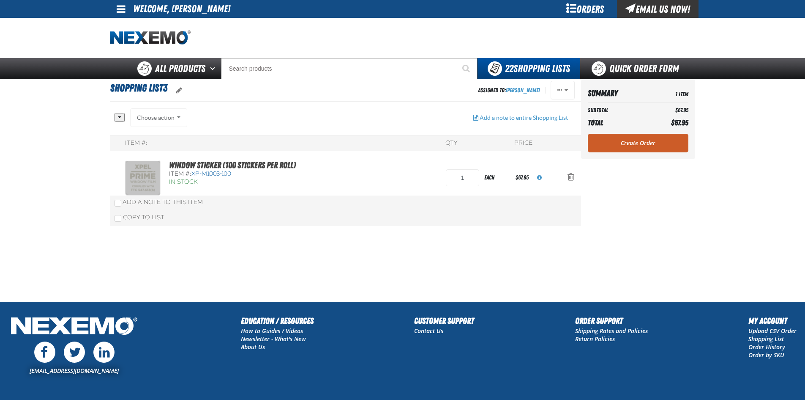
click at [667, 290] on aside "Summary 1 Item Subtotal $67.95 Total $67.95 Loading... Create Order" at bounding box center [638, 190] width 114 height 222
